Goal: Task Accomplishment & Management: Use online tool/utility

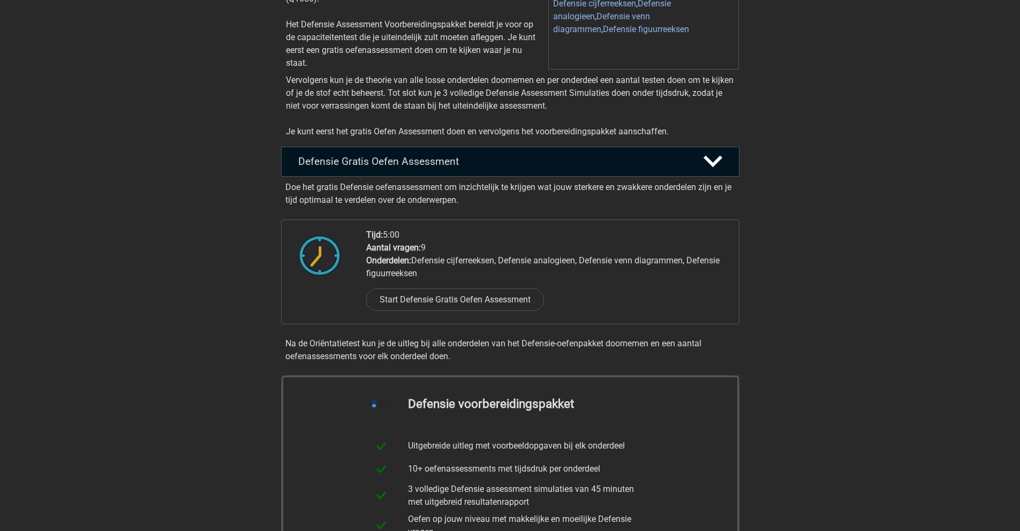
scroll to position [161, 0]
click at [460, 305] on link "Start Defensie Gratis Oefen Assessment" at bounding box center [455, 298] width 205 height 26
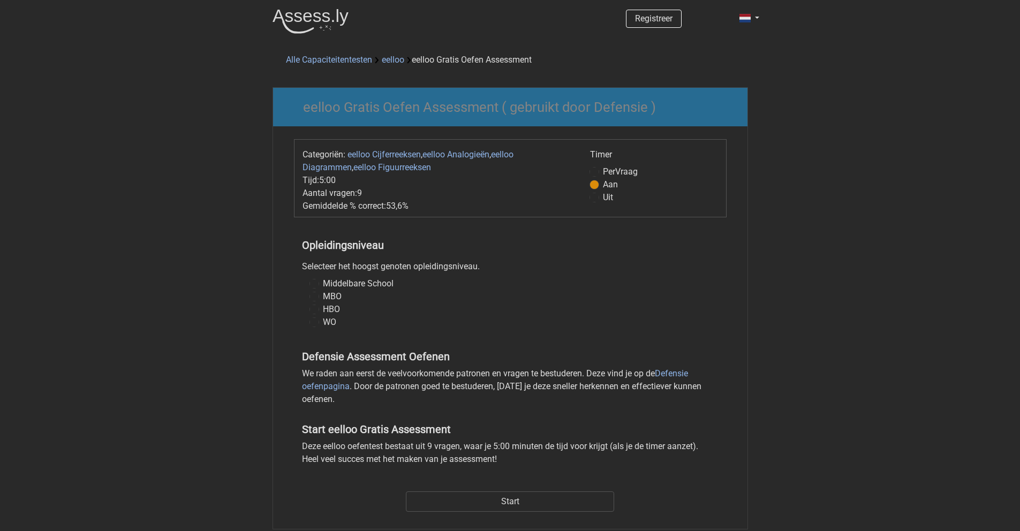
click at [323, 298] on label "MBO" at bounding box center [332, 296] width 19 height 13
click at [313, 298] on input "MBO" at bounding box center [314, 295] width 9 height 11
radio input "true"
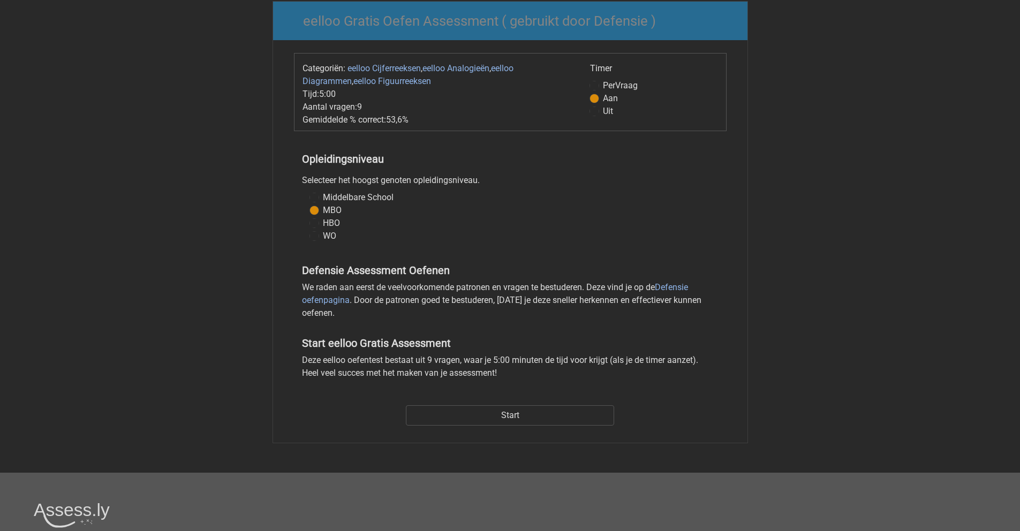
scroll to position [107, 0]
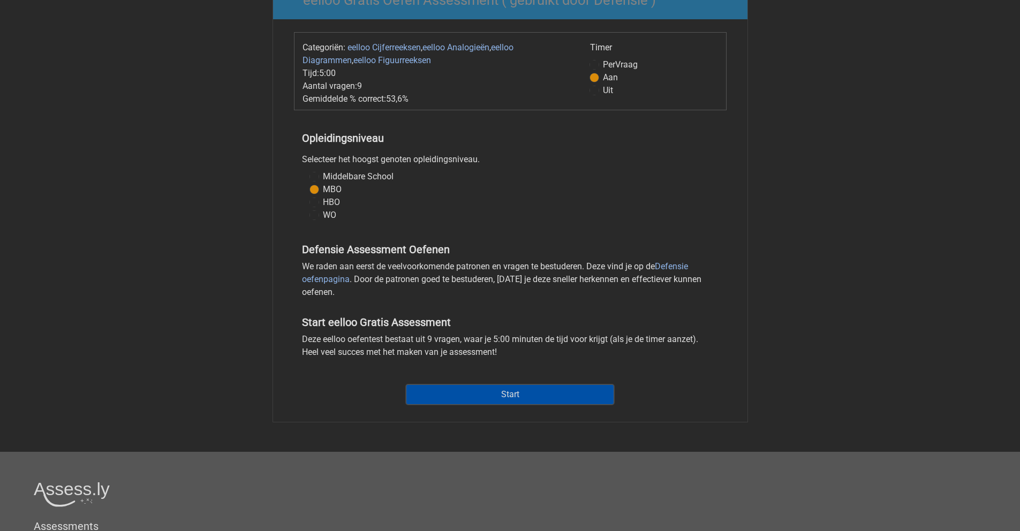
click at [522, 395] on input "Start" at bounding box center [510, 394] width 208 height 20
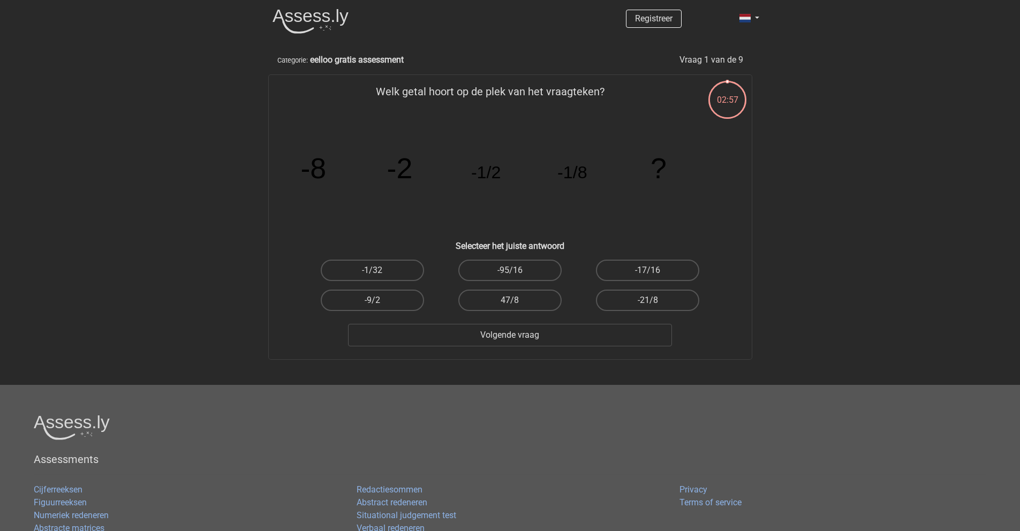
click at [373, 270] on input "-1/32" at bounding box center [375, 273] width 7 height 7
radio input "true"
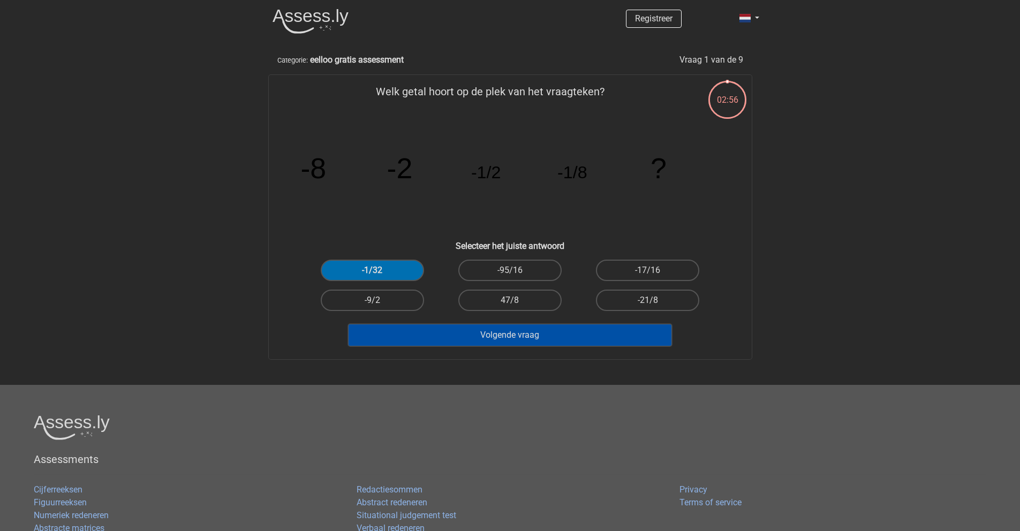
click at [548, 334] on button "Volgende vraag" at bounding box center [510, 335] width 324 height 22
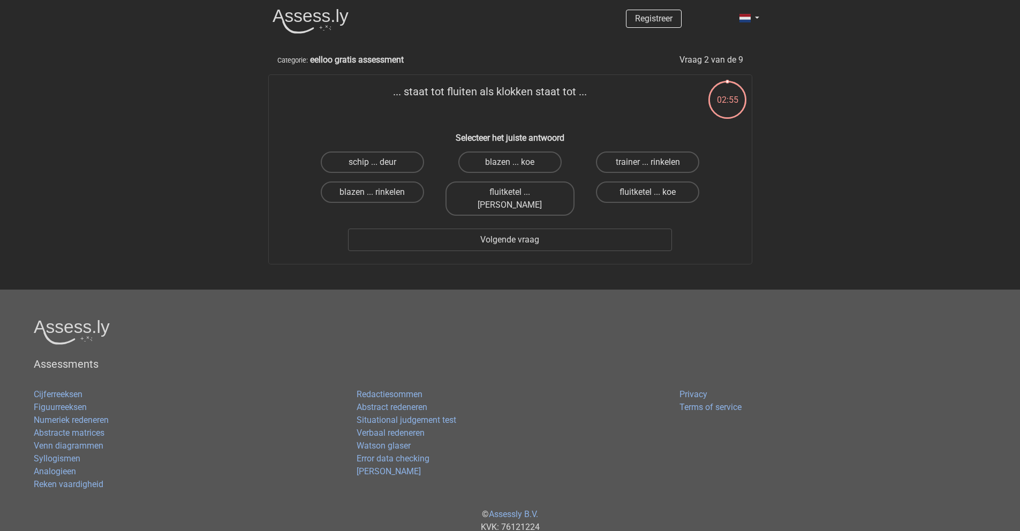
scroll to position [28, 0]
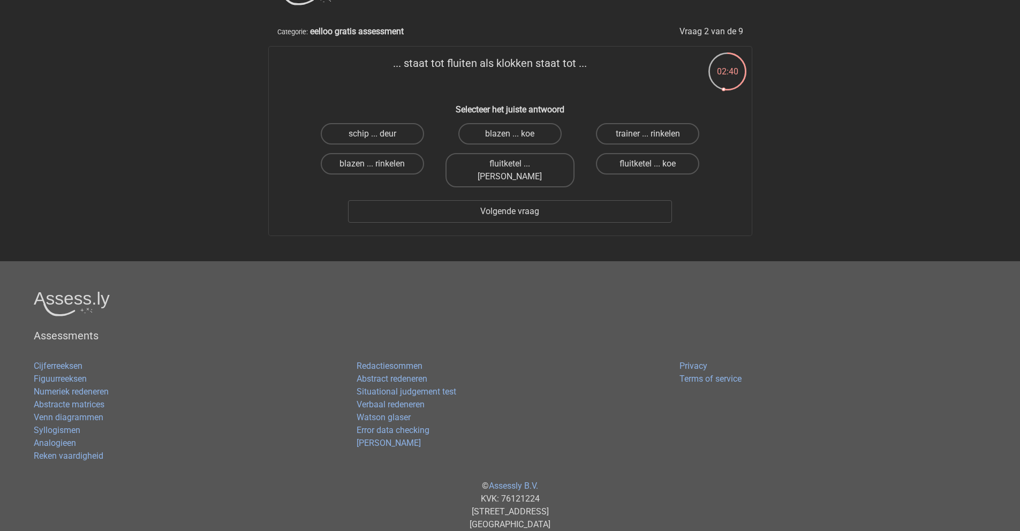
click at [629, 138] on label "trainer ... rinkelen" at bounding box center [647, 133] width 103 height 21
click at [648, 138] on input "trainer ... rinkelen" at bounding box center [651, 137] width 7 height 7
radio input "true"
click at [507, 163] on label "fluitketel ... luiden" at bounding box center [509, 170] width 129 height 34
click at [510, 164] on input "fluitketel ... luiden" at bounding box center [513, 167] width 7 height 7
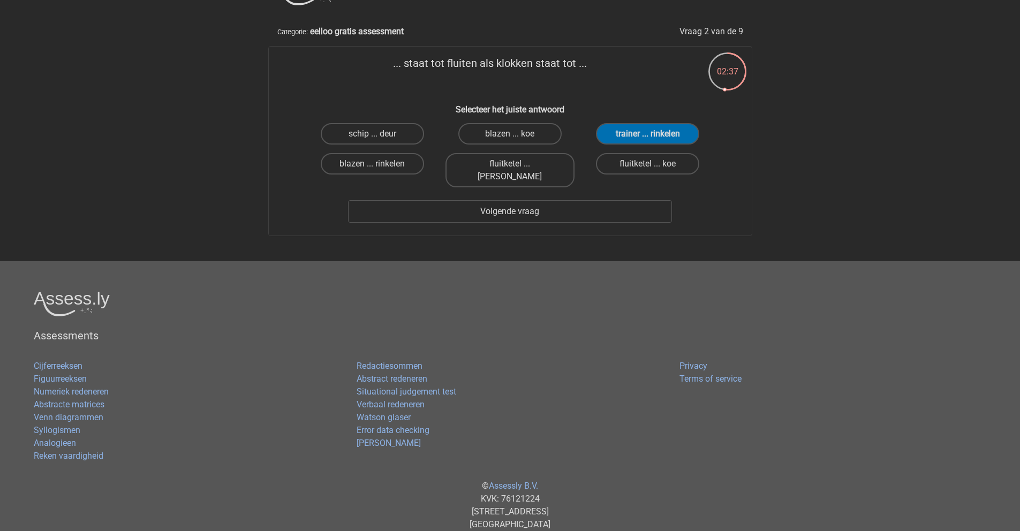
radio input "true"
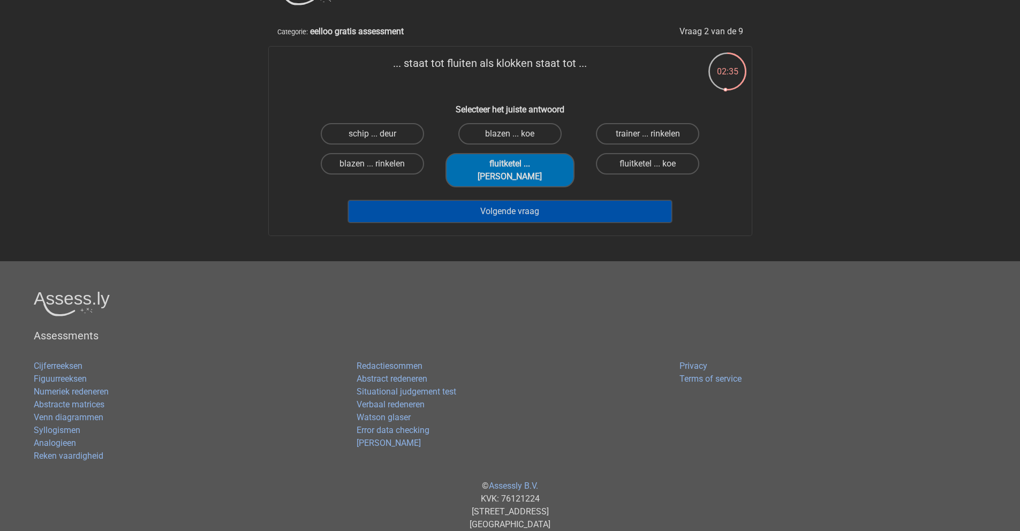
click at [500, 200] on button "Volgende vraag" at bounding box center [510, 211] width 324 height 22
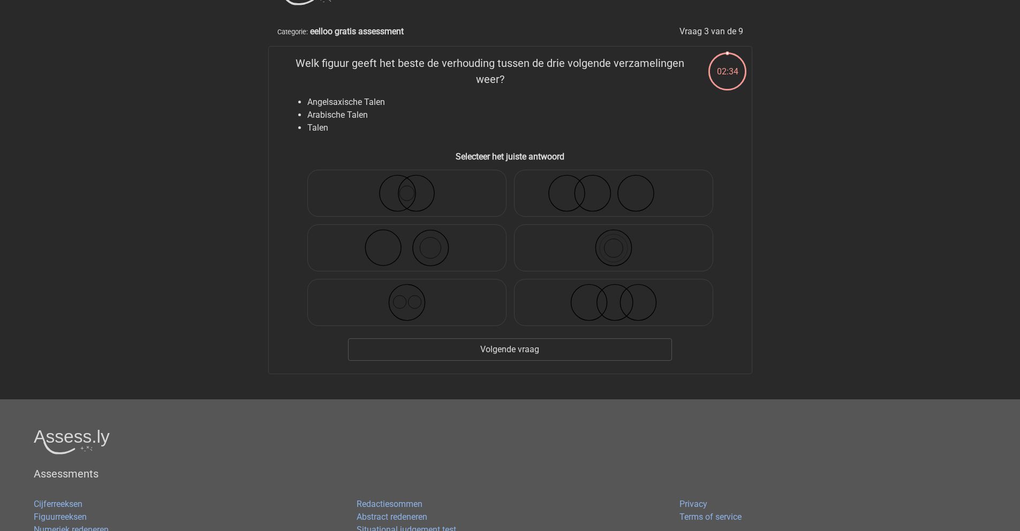
scroll to position [54, 0]
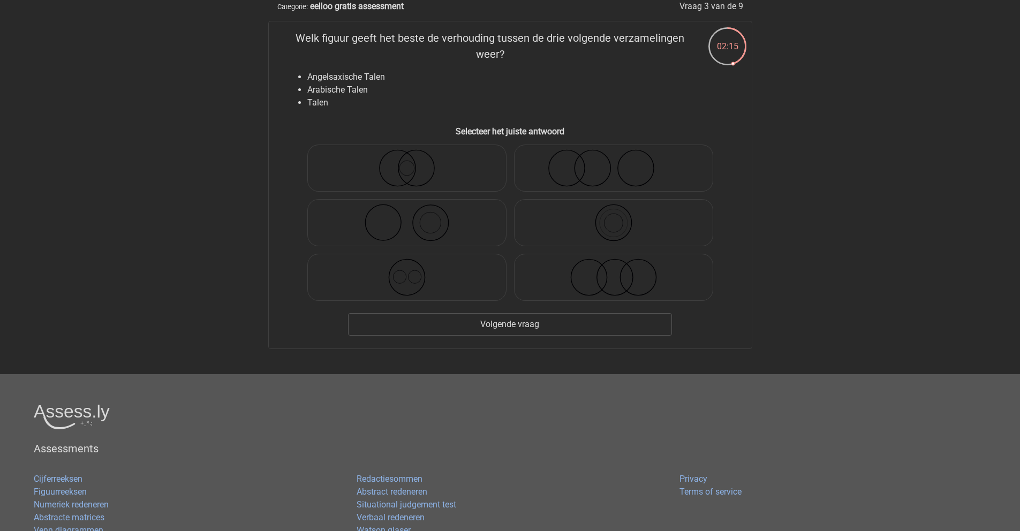
click at [576, 278] on icon at bounding box center [614, 277] width 190 height 37
click at [614, 272] on input "radio" at bounding box center [617, 268] width 7 height 7
radio input "true"
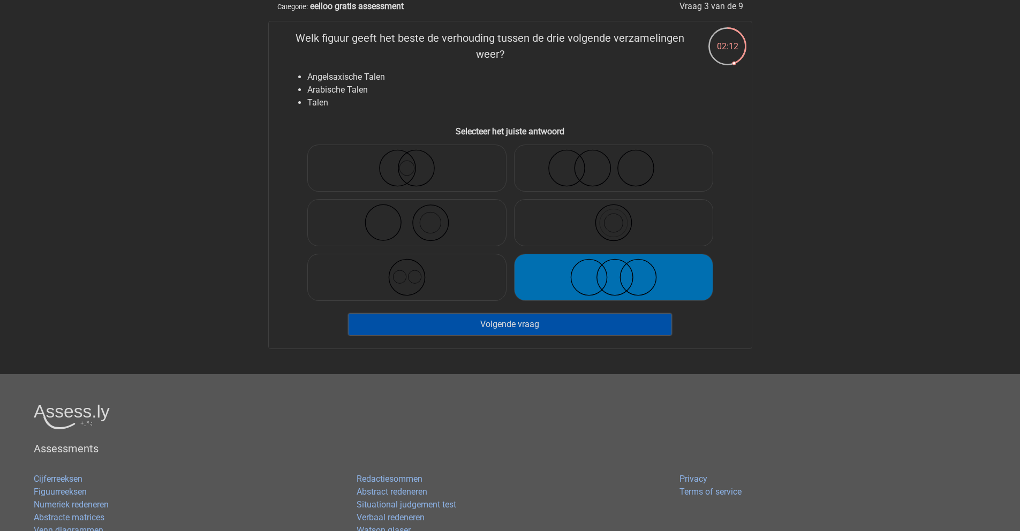
click at [524, 330] on button "Volgende vraag" at bounding box center [510, 324] width 324 height 22
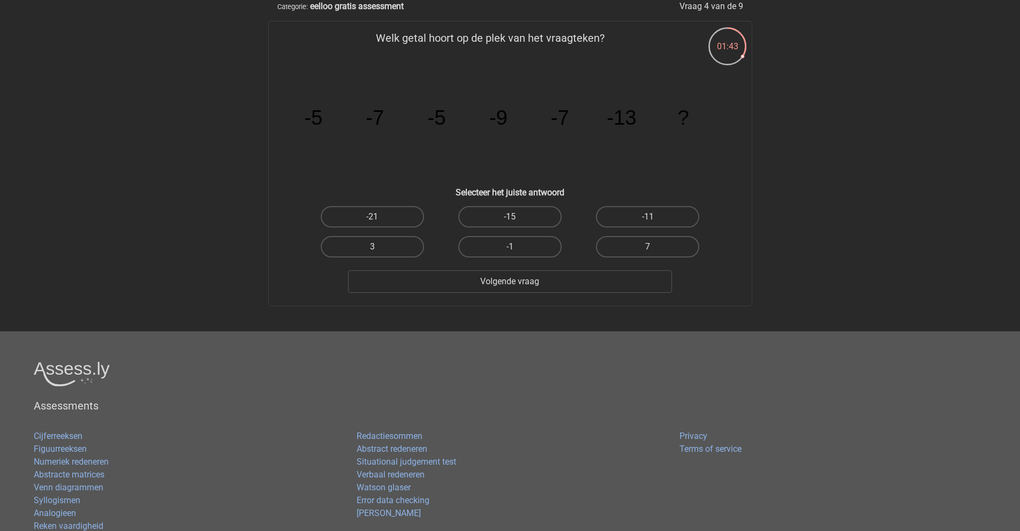
click at [634, 213] on label "-11" at bounding box center [647, 216] width 103 height 21
click at [648, 217] on input "-11" at bounding box center [651, 220] width 7 height 7
radio input "true"
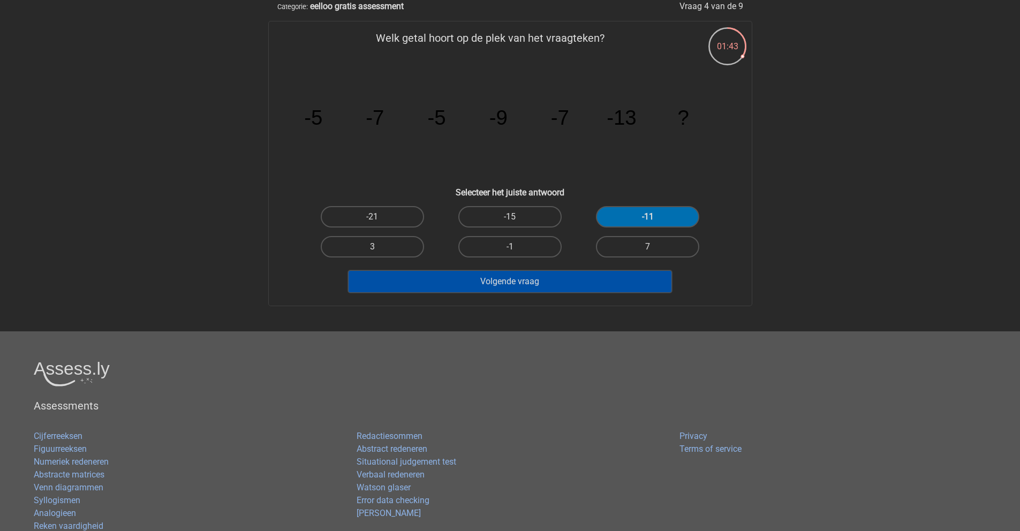
click at [475, 286] on button "Volgende vraag" at bounding box center [510, 281] width 324 height 22
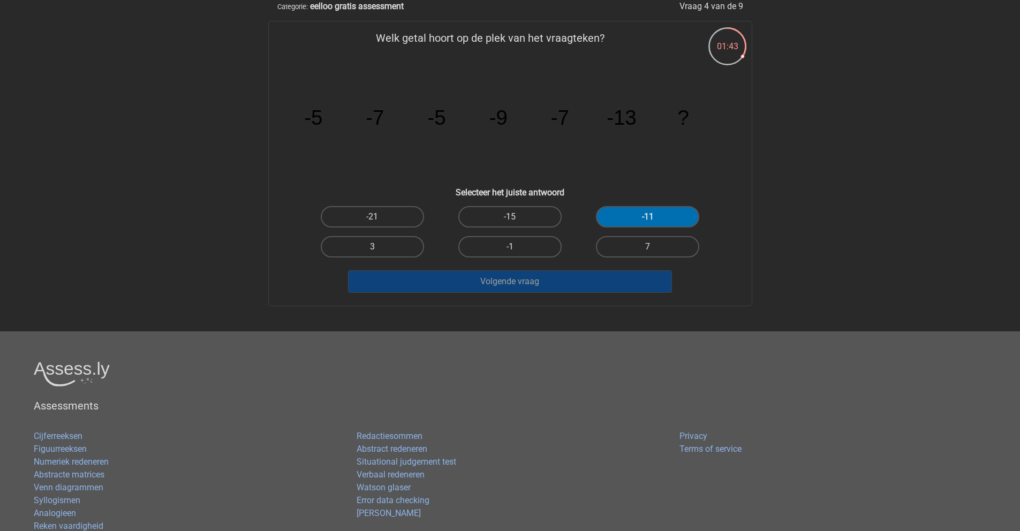
scroll to position [28, 0]
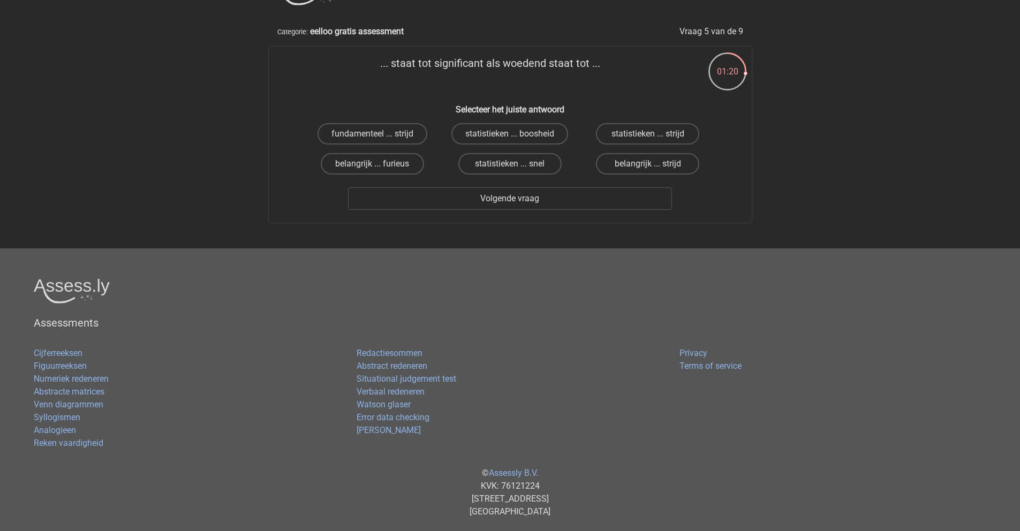
click at [399, 133] on label "fundamenteel ... strijd" at bounding box center [372, 133] width 110 height 21
click at [379, 134] on input "fundamenteel ... strijd" at bounding box center [375, 137] width 7 height 7
radio input "true"
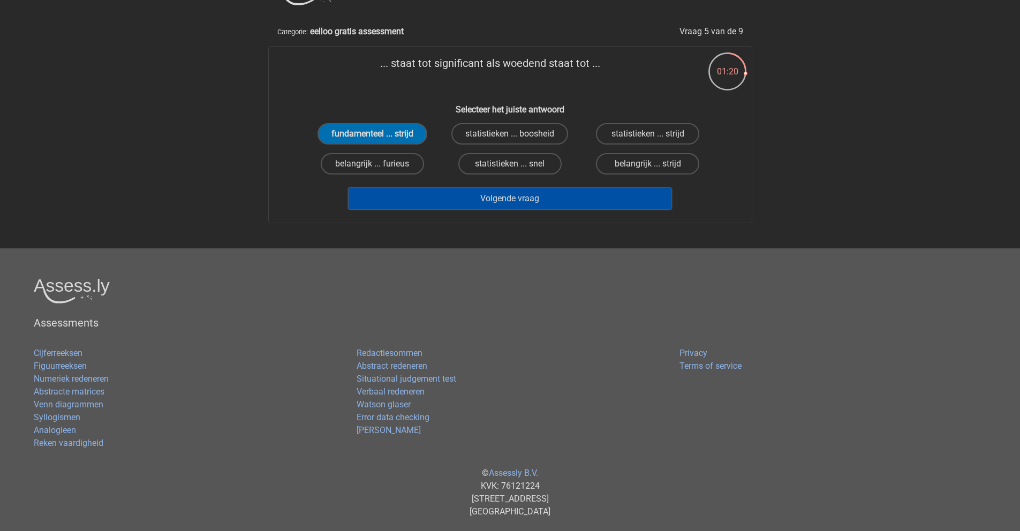
click at [520, 202] on button "Volgende vraag" at bounding box center [510, 198] width 324 height 22
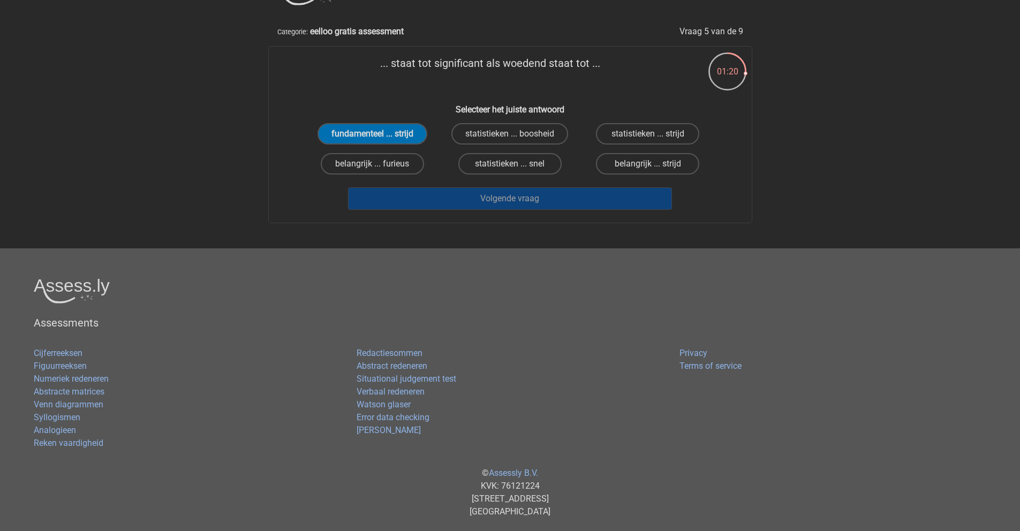
scroll to position [54, 0]
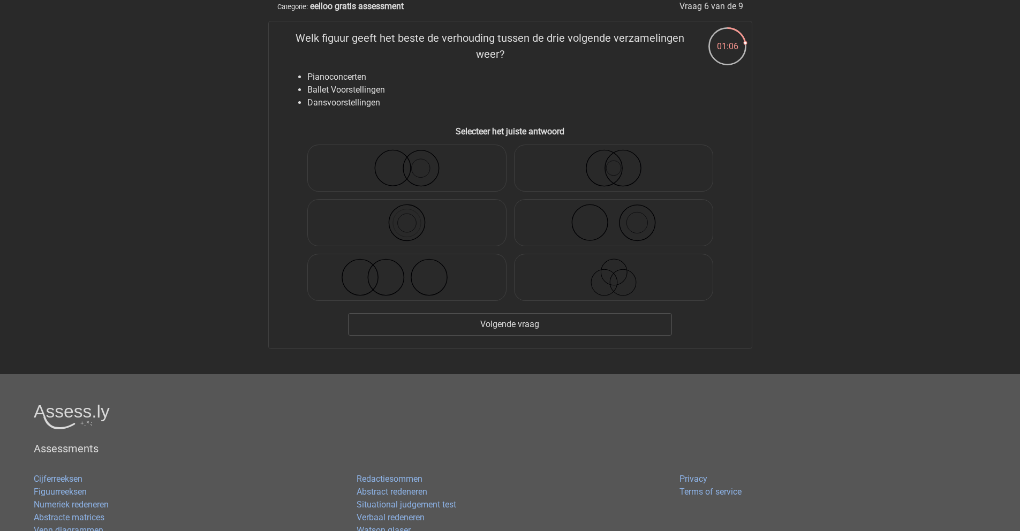
click at [609, 277] on icon at bounding box center [614, 277] width 190 height 37
click at [614, 272] on input "radio" at bounding box center [617, 268] width 7 height 7
radio input "true"
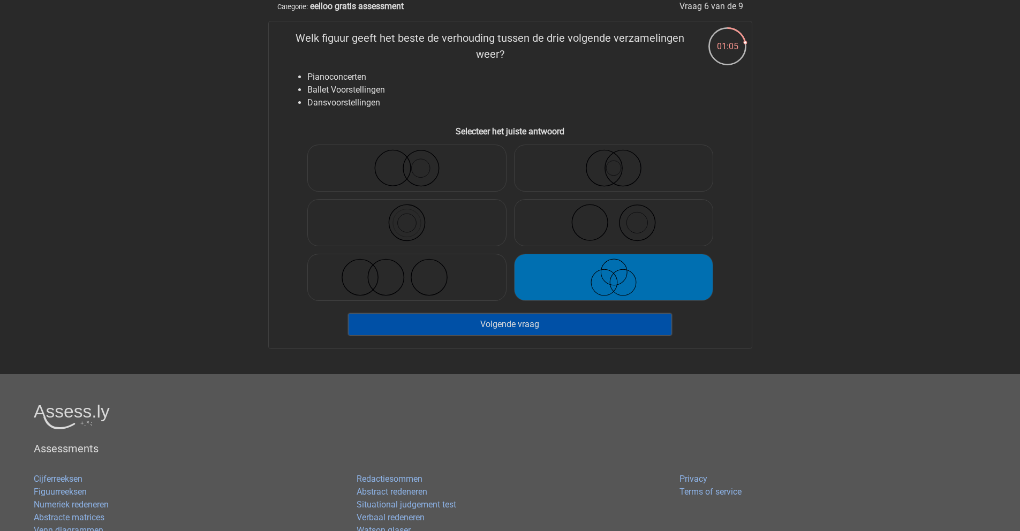
click at [520, 329] on button "Volgende vraag" at bounding box center [510, 324] width 324 height 22
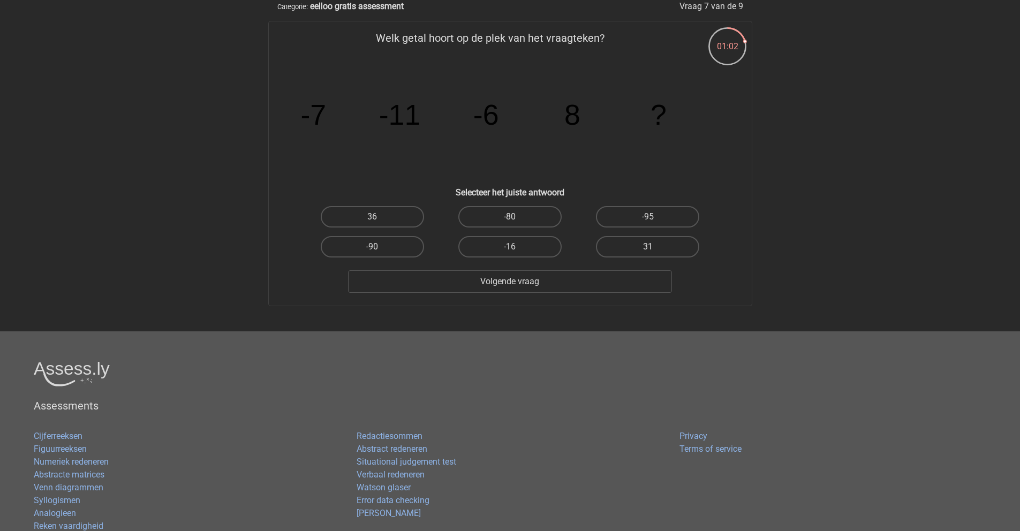
click at [518, 215] on label "-80" at bounding box center [509, 216] width 103 height 21
click at [517, 217] on input "-80" at bounding box center [513, 220] width 7 height 7
radio input "true"
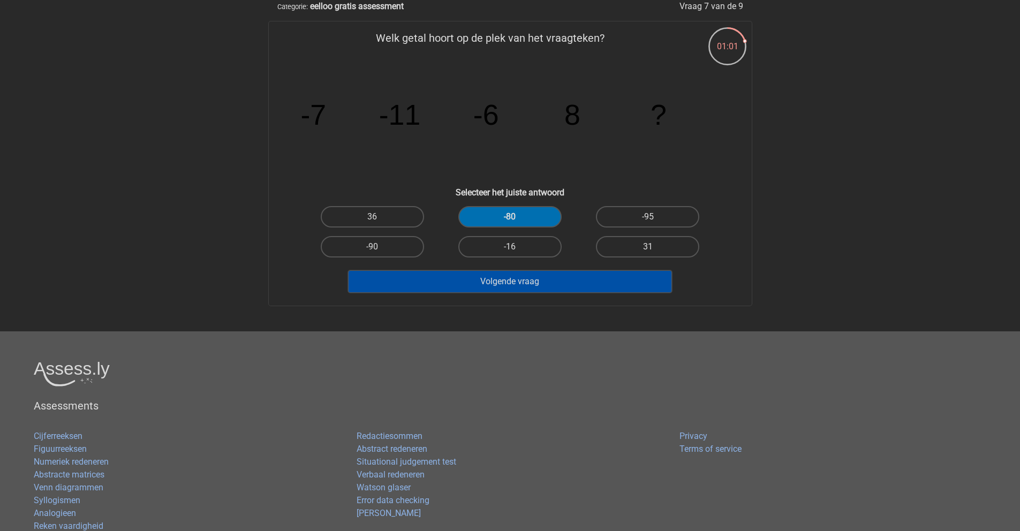
click at [533, 282] on button "Volgende vraag" at bounding box center [510, 281] width 324 height 22
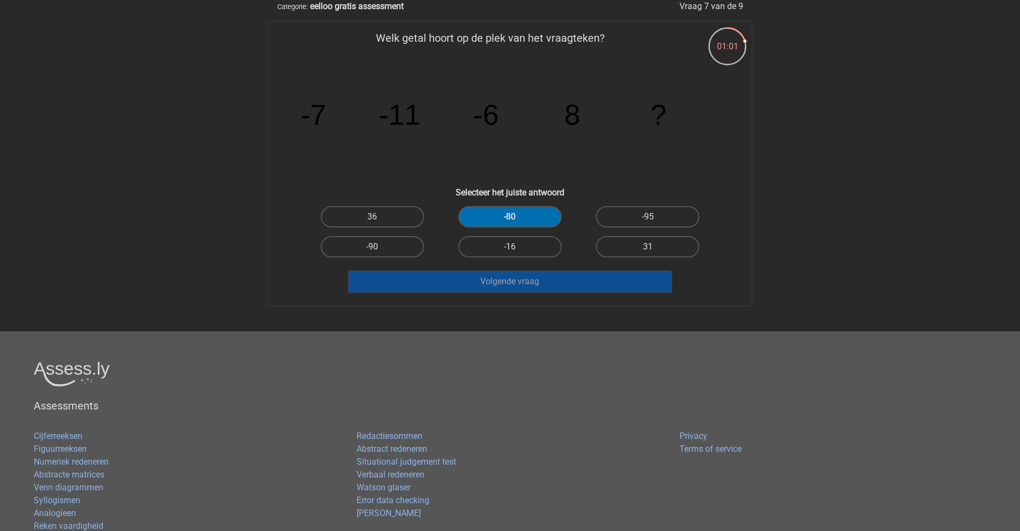
scroll to position [28, 0]
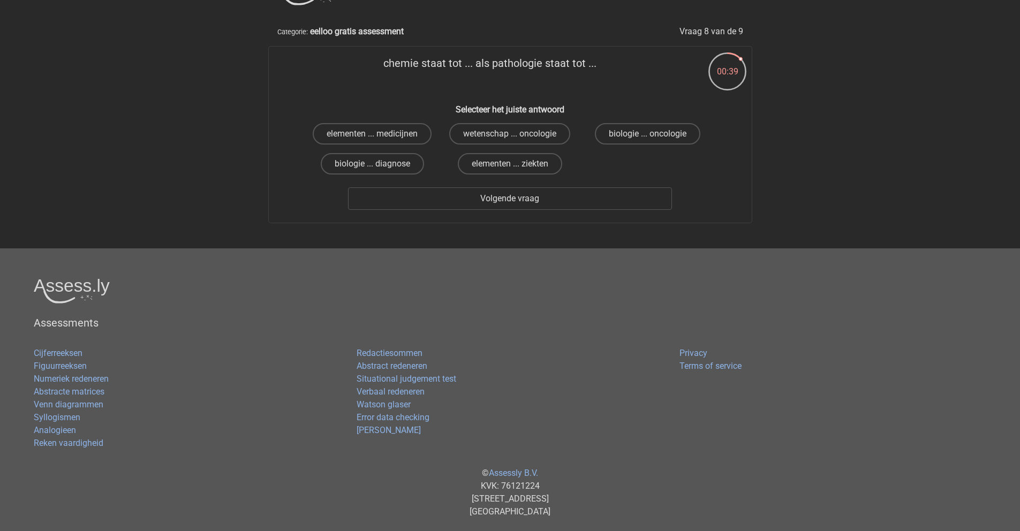
click at [615, 136] on label "biologie ... oncologie" at bounding box center [647, 133] width 105 height 21
click at [648, 136] on input "biologie ... oncologie" at bounding box center [651, 137] width 7 height 7
radio input "true"
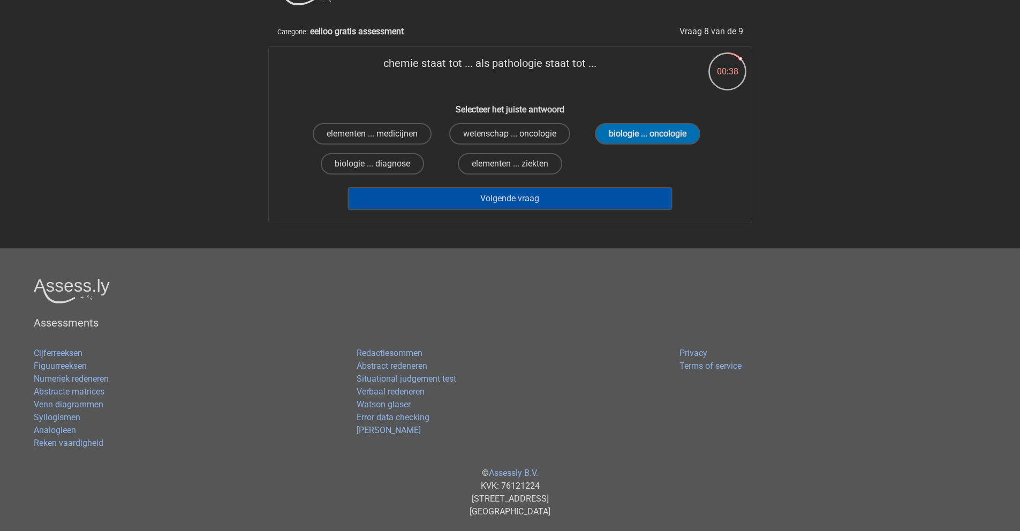
click at [512, 209] on button "Volgende vraag" at bounding box center [510, 198] width 324 height 22
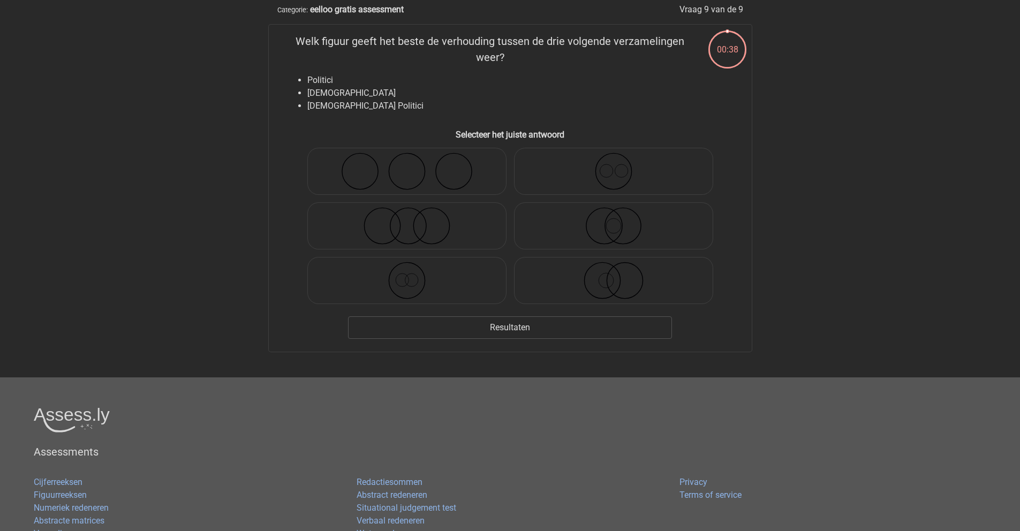
scroll to position [54, 0]
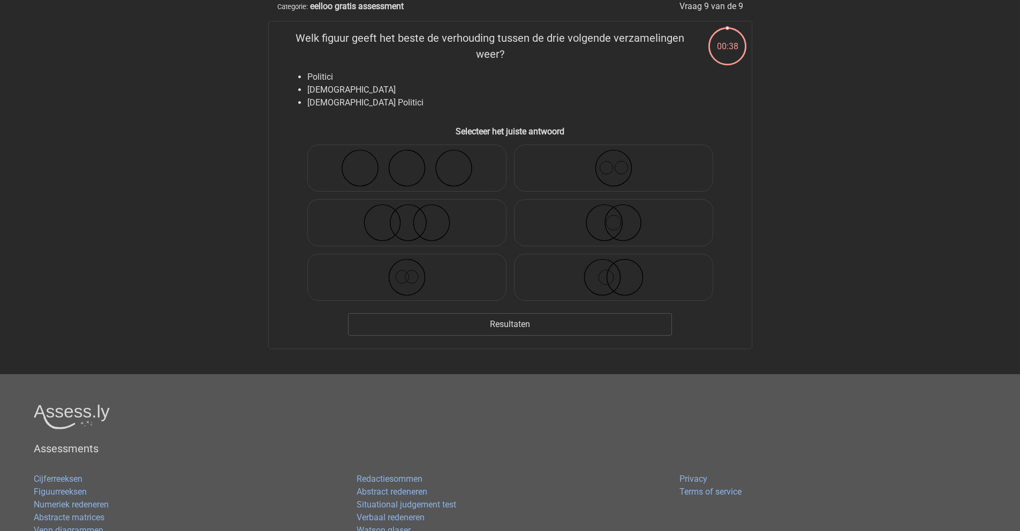
click at [461, 166] on icon at bounding box center [407, 167] width 190 height 37
click at [414, 163] on input "radio" at bounding box center [410, 159] width 7 height 7
radio input "true"
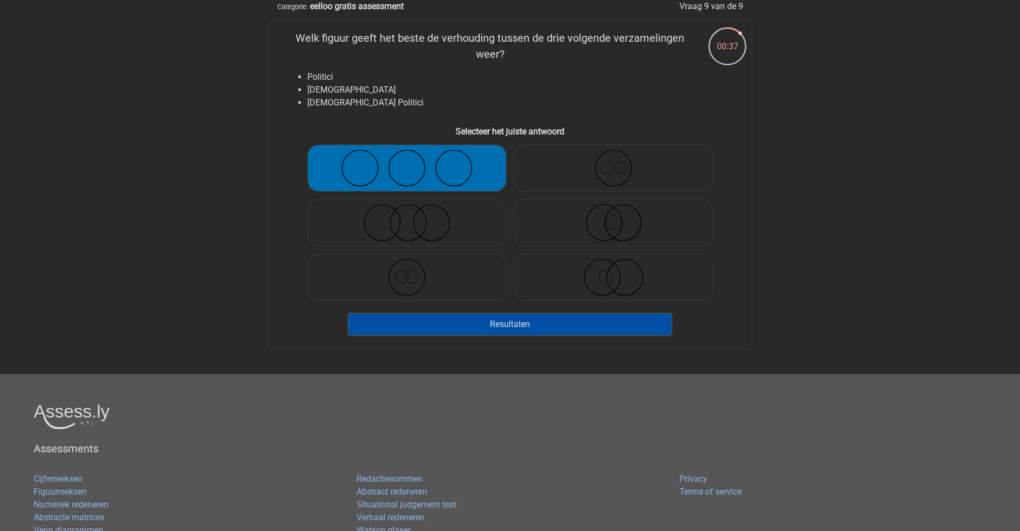
click at [482, 321] on button "Resultaten" at bounding box center [510, 324] width 324 height 22
